Goal: Download file/media

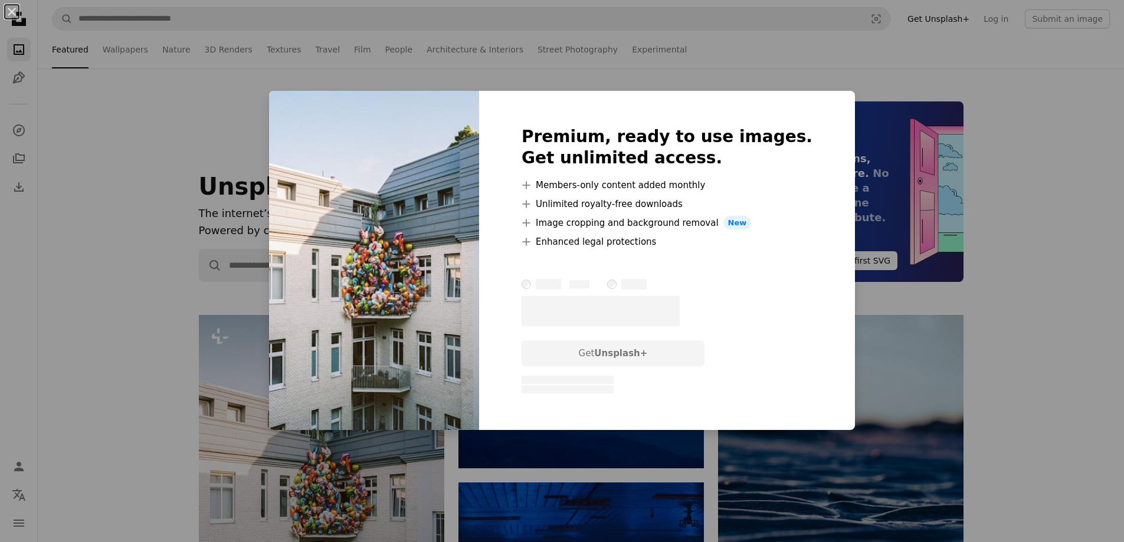
scroll to position [295, 0]
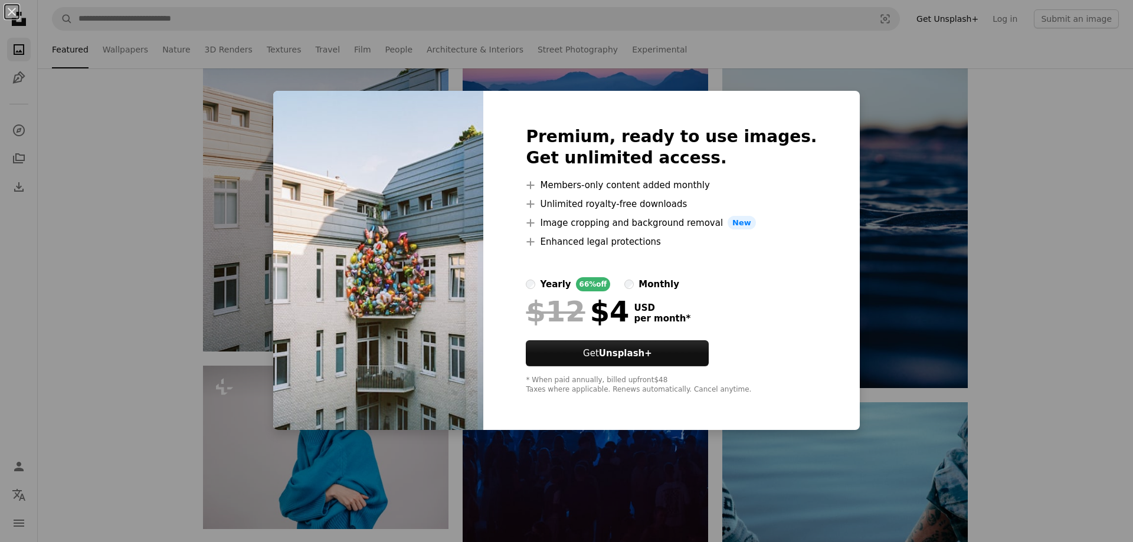
click at [815, 97] on div "Premium, ready to use images. Get unlimited access. A plus sign Members-only co…" at bounding box center [671, 261] width 376 height 340
click at [780, 87] on div "An X shape Premium, ready to use images. Get unlimited access. A plus sign Memb…" at bounding box center [566, 271] width 1133 height 542
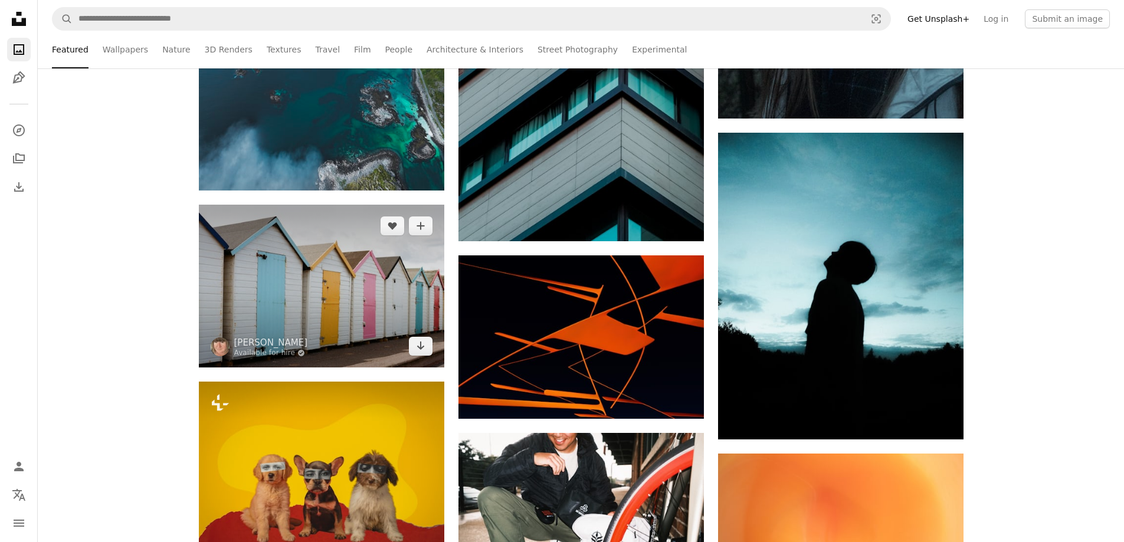
scroll to position [1829, 0]
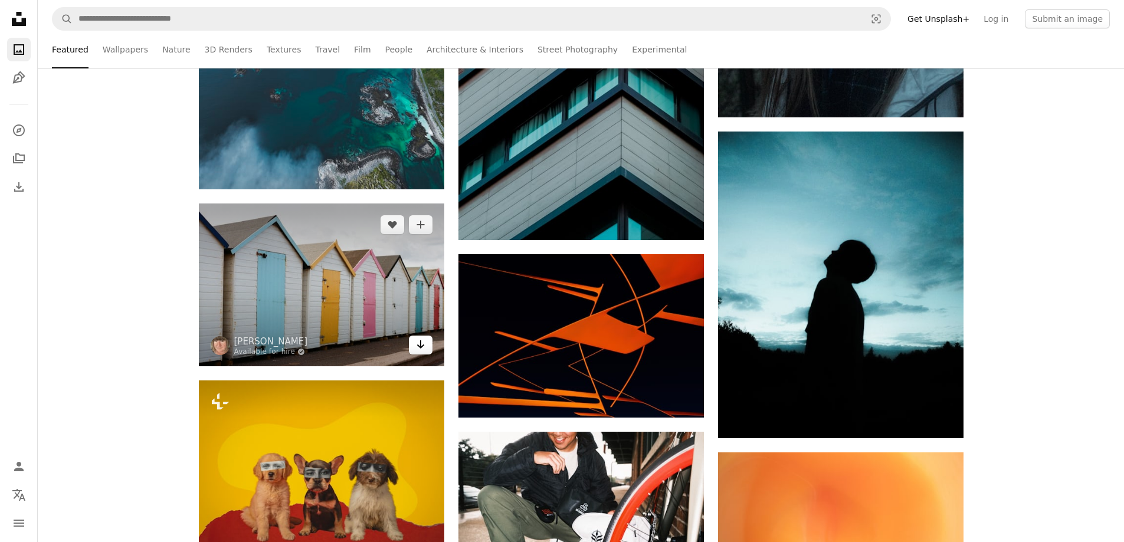
click at [418, 351] on icon "Arrow pointing down" at bounding box center [420, 345] width 9 height 14
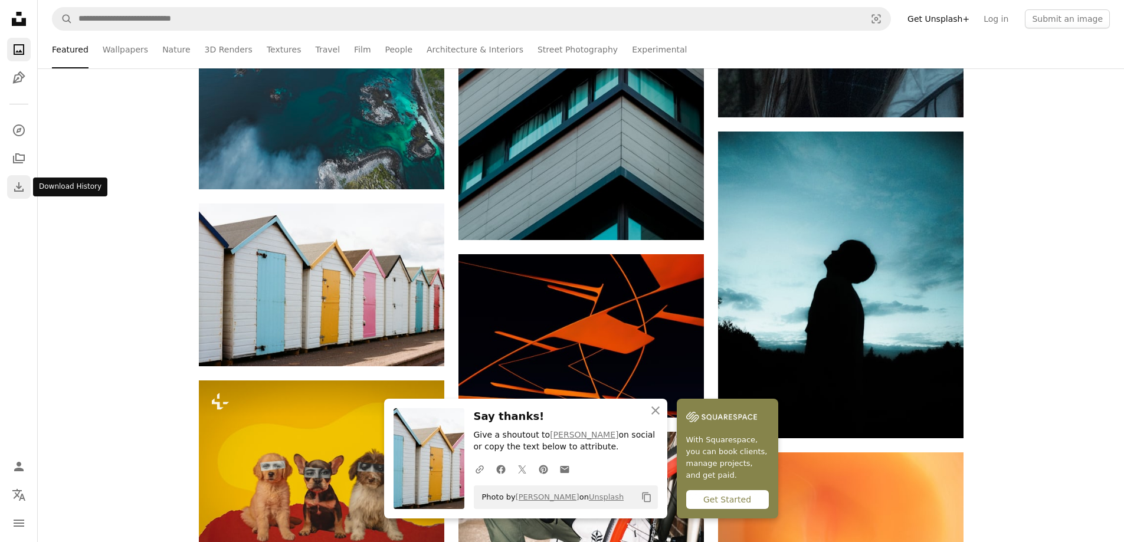
click at [19, 187] on icon "Download History" at bounding box center [18, 186] width 9 height 9
